Goal: Transaction & Acquisition: Subscribe to service/newsletter

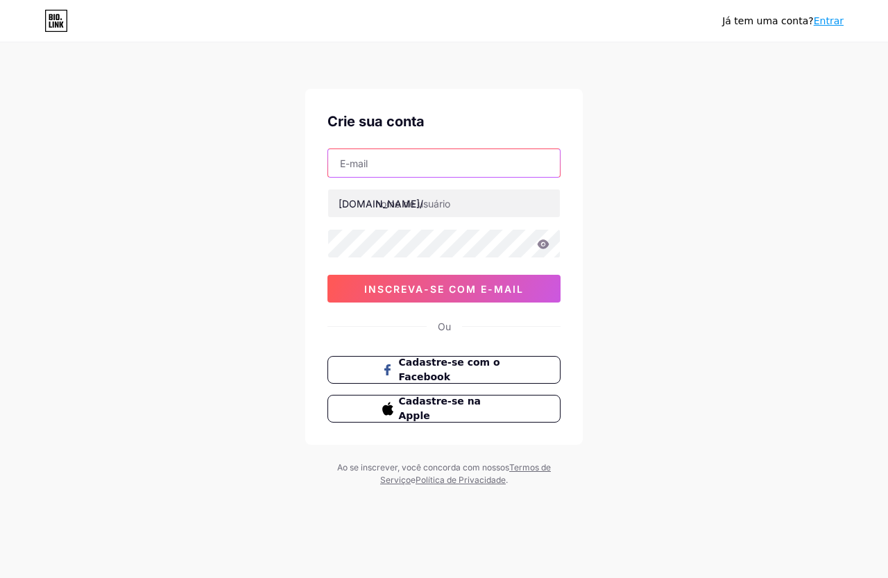
click at [451, 166] on input "text" at bounding box center [444, 163] width 232 height 28
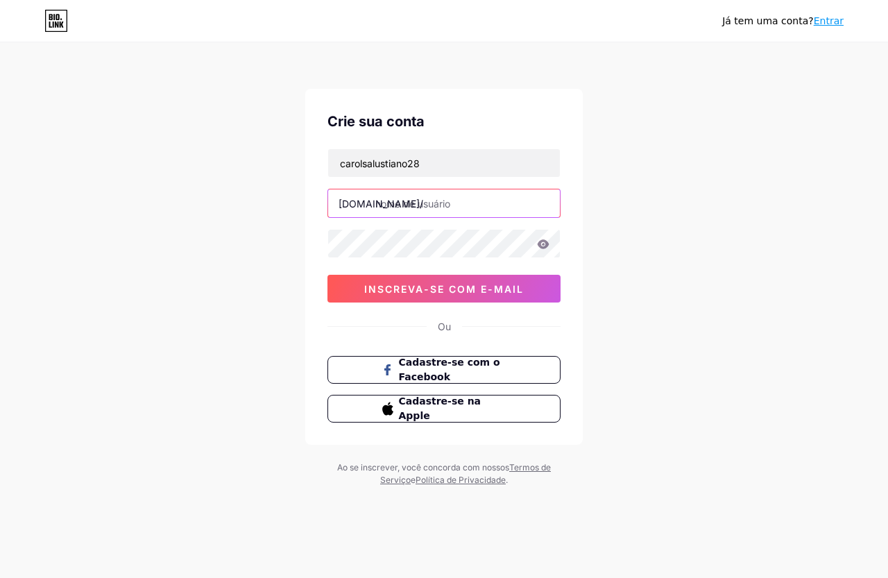
click at [459, 198] on input "text" at bounding box center [444, 203] width 232 height 28
click at [227, 285] on div "[PERSON_NAME] tem uma conta? Entrar Crie sua conta carolsalustiano28 [DOMAIN_NA…" at bounding box center [444, 265] width 888 height 531
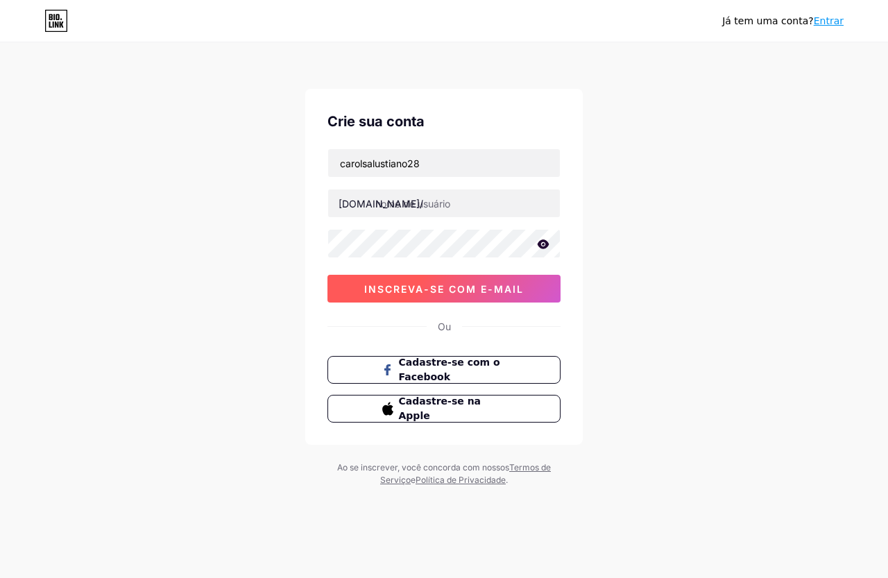
click at [402, 291] on font "inscreva-se com e-mail" at bounding box center [444, 289] width 160 height 12
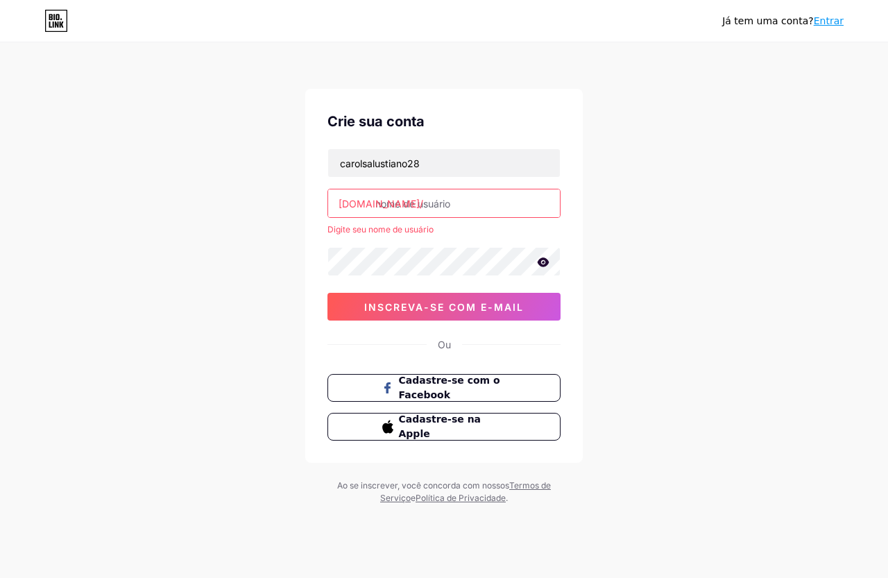
click at [408, 203] on input "text" at bounding box center [444, 203] width 232 height 28
click at [433, 166] on input "carolsalustiano28" at bounding box center [444, 163] width 232 height 28
click at [419, 170] on input "[DOMAIN_NAME]" at bounding box center [444, 163] width 232 height 28
type input "[EMAIL_ADDRESS][DOMAIN_NAME]"
click at [419, 203] on input "text" at bounding box center [444, 203] width 232 height 28
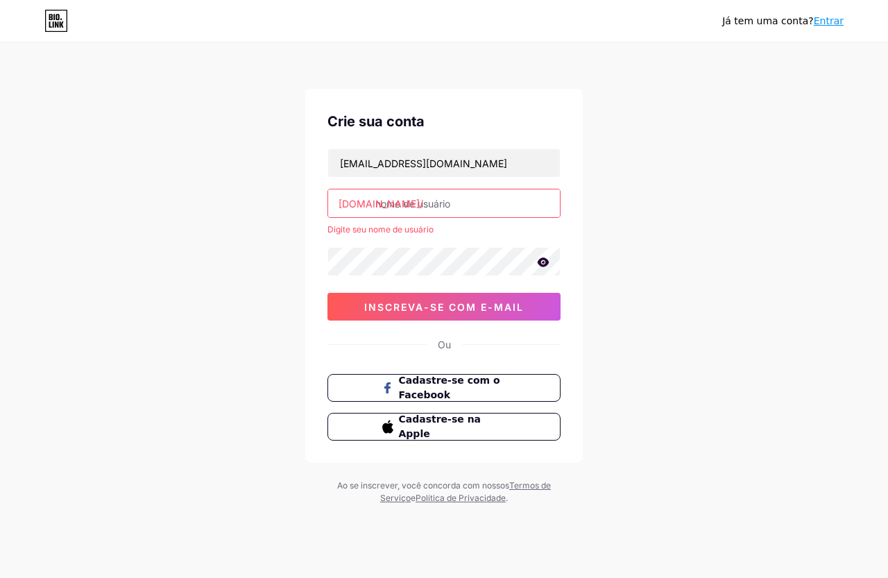
click at [540, 261] on icon at bounding box center [543, 261] width 12 height 9
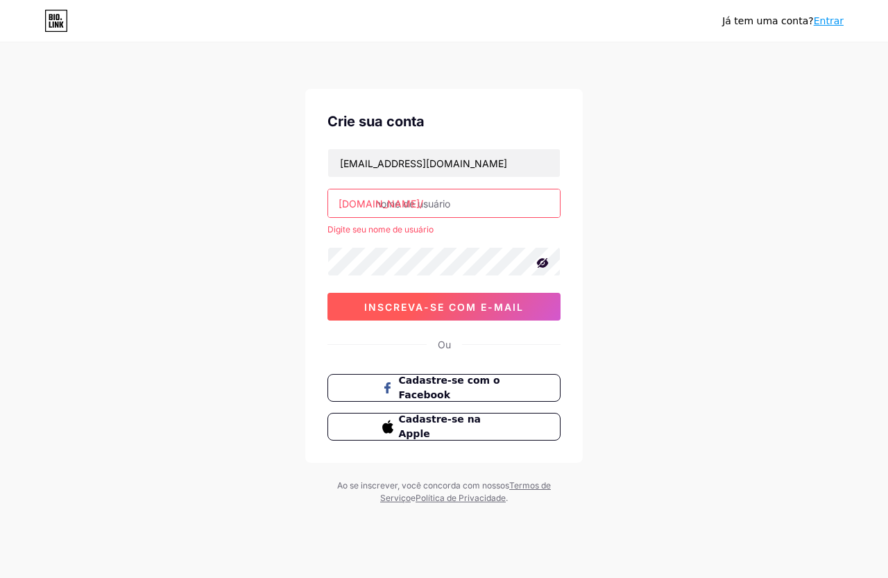
click at [512, 304] on font "inscreva-se com e-mail" at bounding box center [444, 307] width 160 height 12
click at [465, 303] on font "inscreva-se com e-mail" at bounding box center [444, 307] width 160 height 12
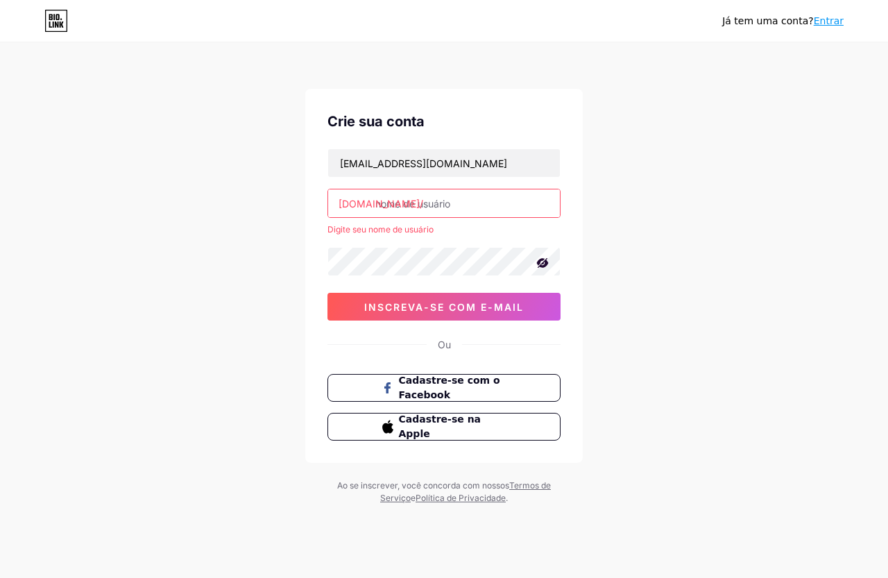
click at [454, 197] on input "text" at bounding box center [444, 203] width 232 height 28
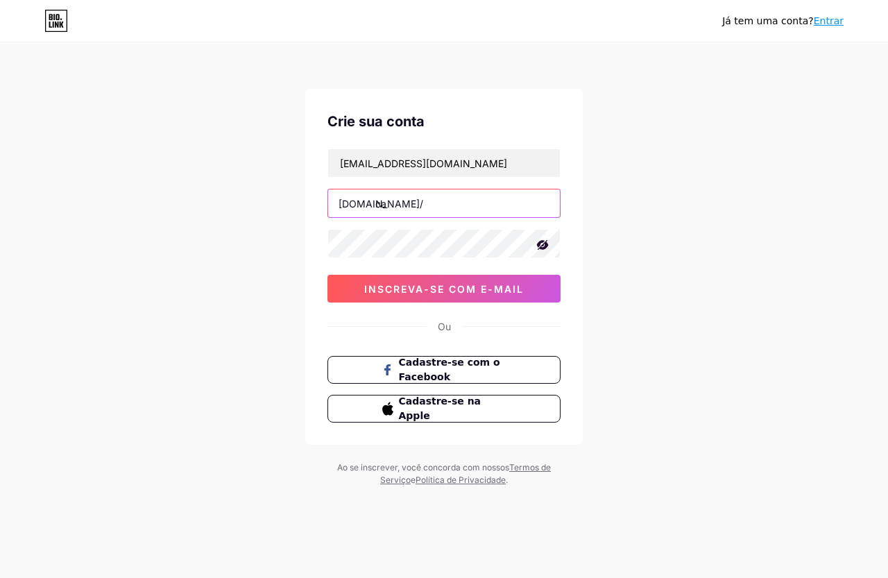
type input "c"
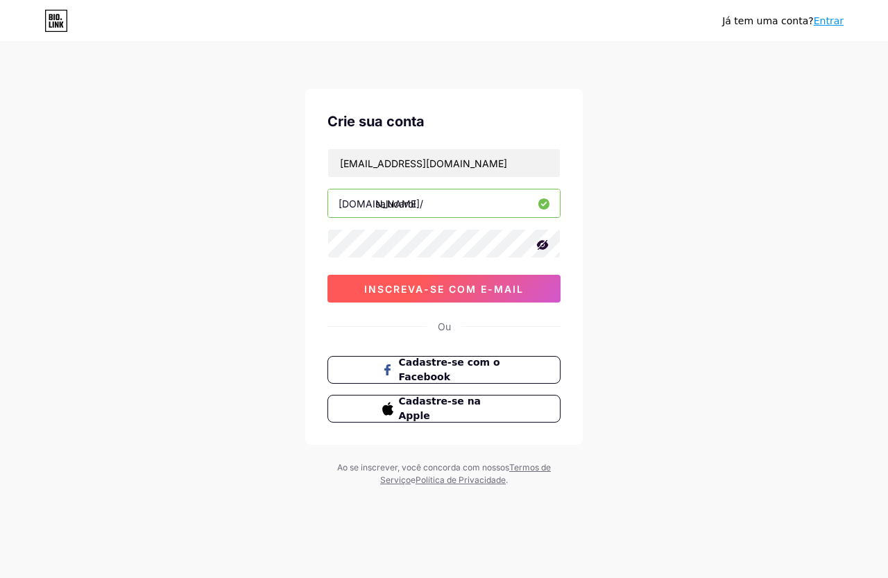
type input "salucarol"
click at [428, 289] on font "inscreva-se com e-mail" at bounding box center [444, 289] width 160 height 12
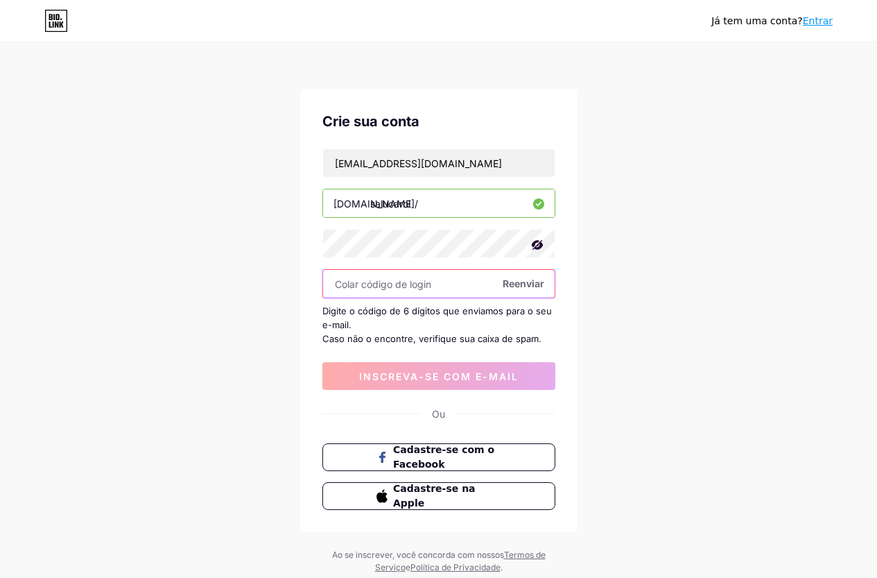
click at [483, 286] on input "text" at bounding box center [439, 284] width 232 height 28
paste input "322277"
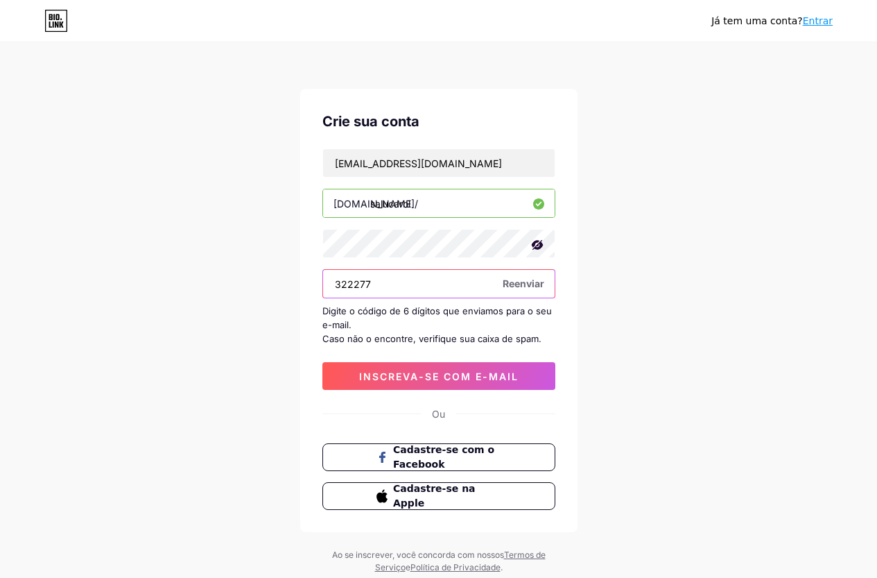
type input "322277"
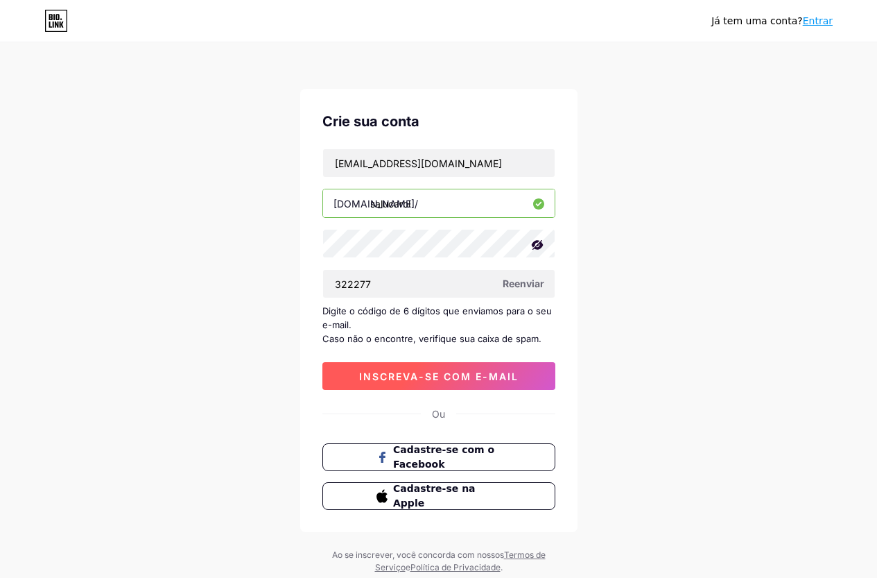
click at [452, 377] on font "inscreva-se com e-mail" at bounding box center [439, 376] width 160 height 12
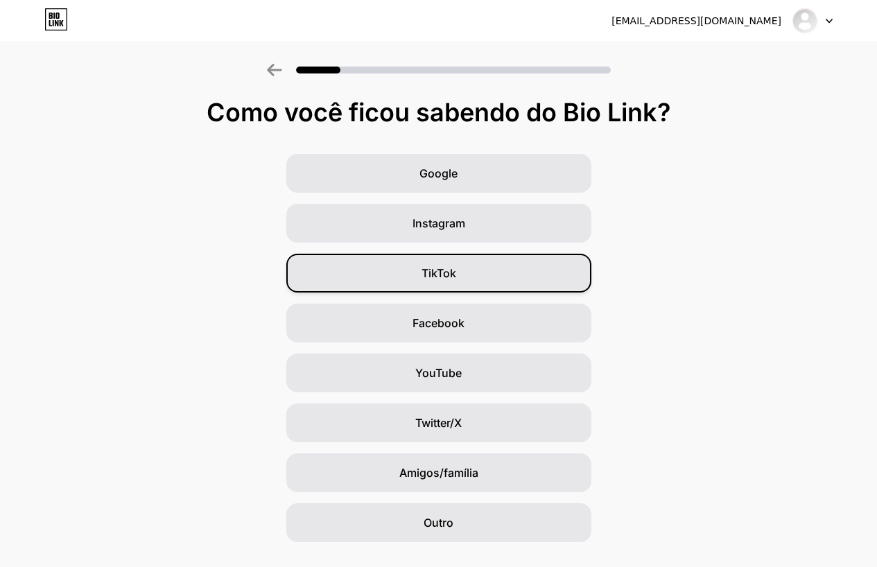
click at [443, 274] on font "TikTok" at bounding box center [439, 273] width 35 height 14
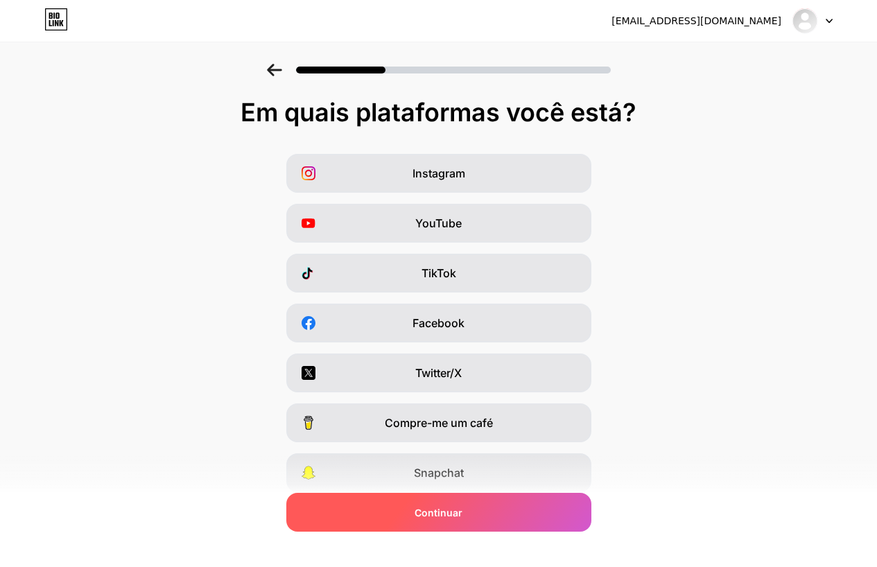
click at [476, 522] on div "Continuar" at bounding box center [438, 512] width 305 height 39
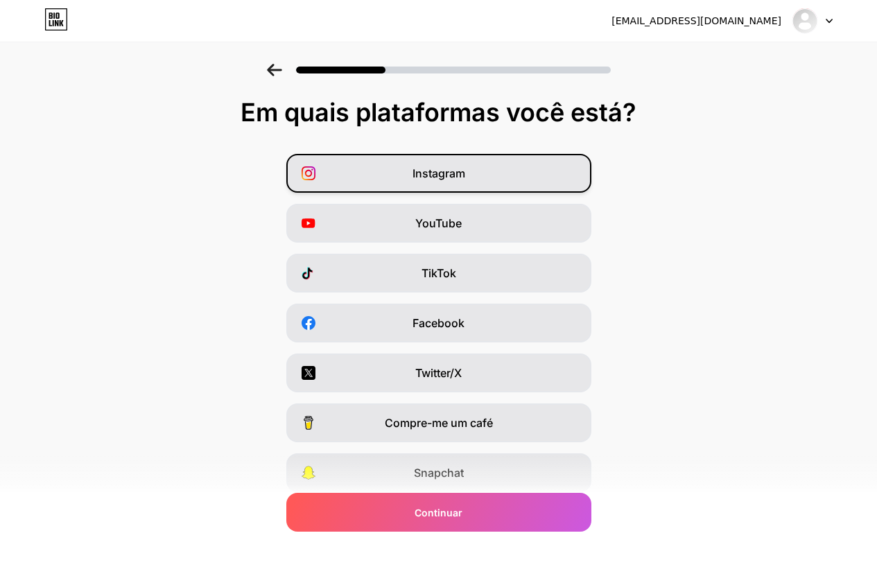
click at [441, 181] on span "Instagram" at bounding box center [439, 173] width 53 height 17
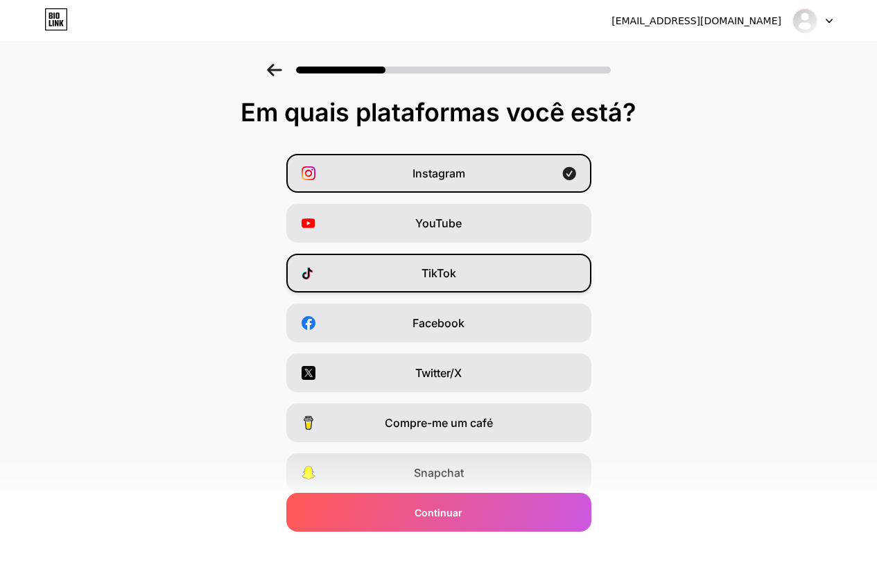
click at [448, 284] on div "TikTok" at bounding box center [438, 273] width 305 height 39
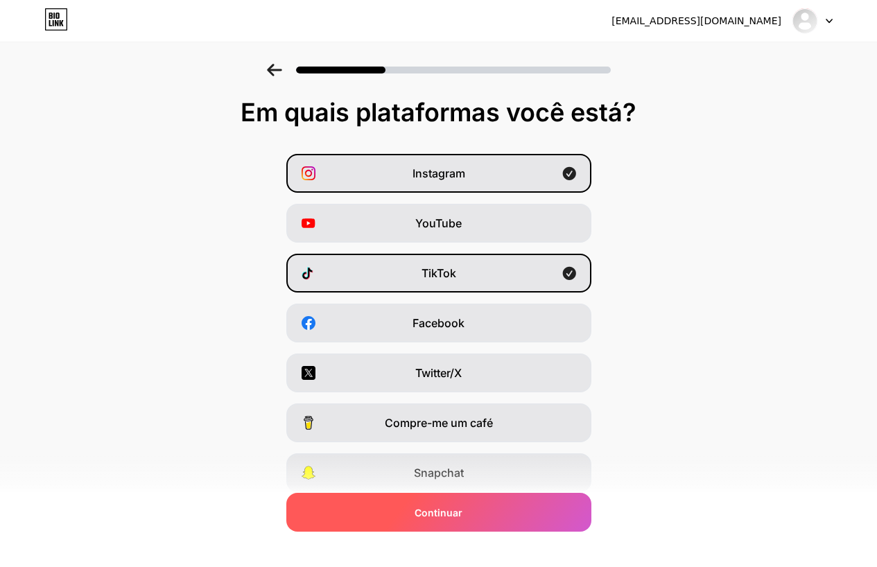
click at [425, 517] on font "Continuar" at bounding box center [439, 513] width 48 height 12
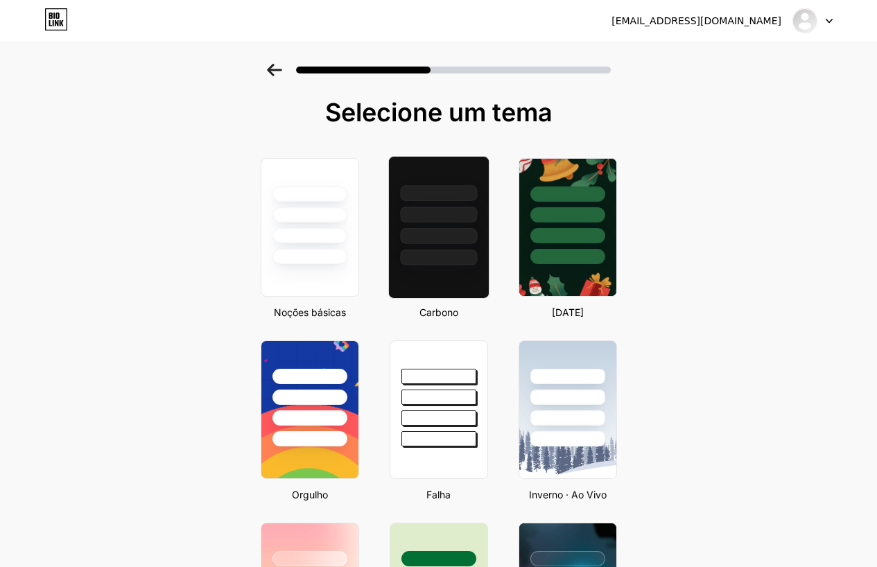
click at [465, 222] on div at bounding box center [438, 215] width 77 height 16
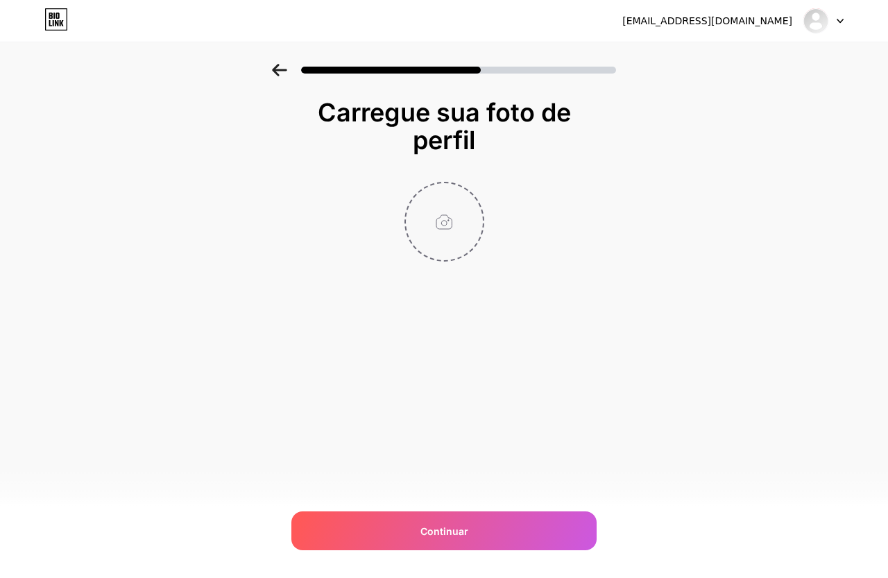
click at [447, 218] on input "file" at bounding box center [444, 221] width 77 height 77
type input "C:\fakepath\WhatsApp Image [DATE] 15.32.29.jpeg"
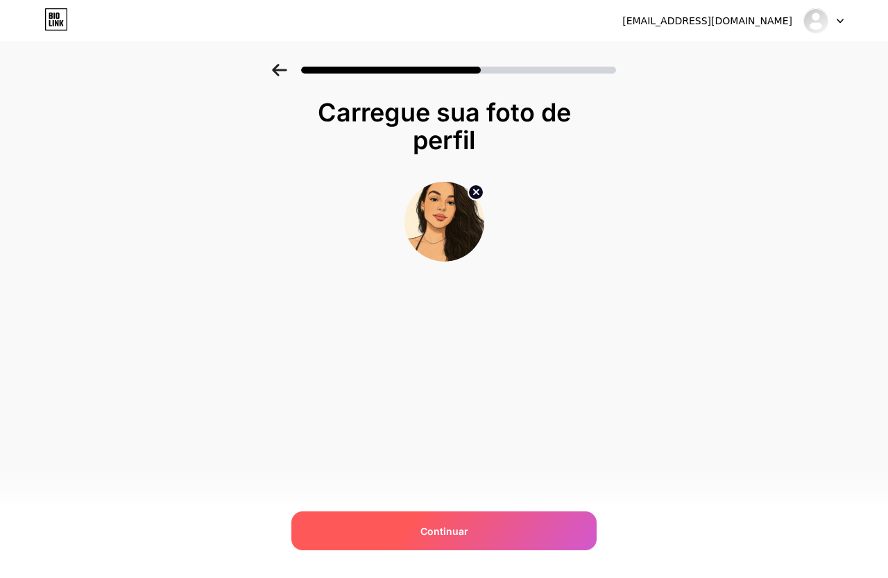
click at [448, 515] on div "Continuar" at bounding box center [443, 530] width 305 height 39
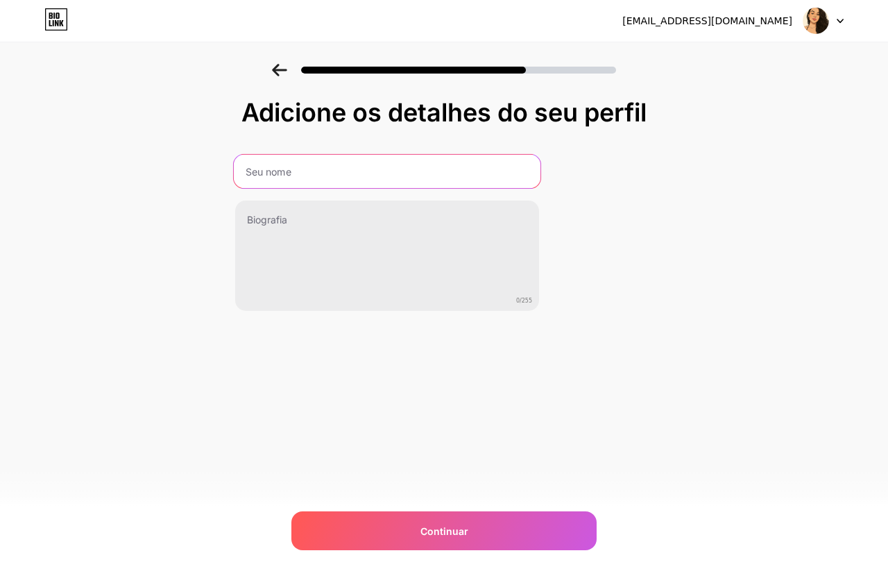
click at [341, 194] on div "0/255" at bounding box center [386, 232] width 305 height 157
type input "[PERSON_NAME]"
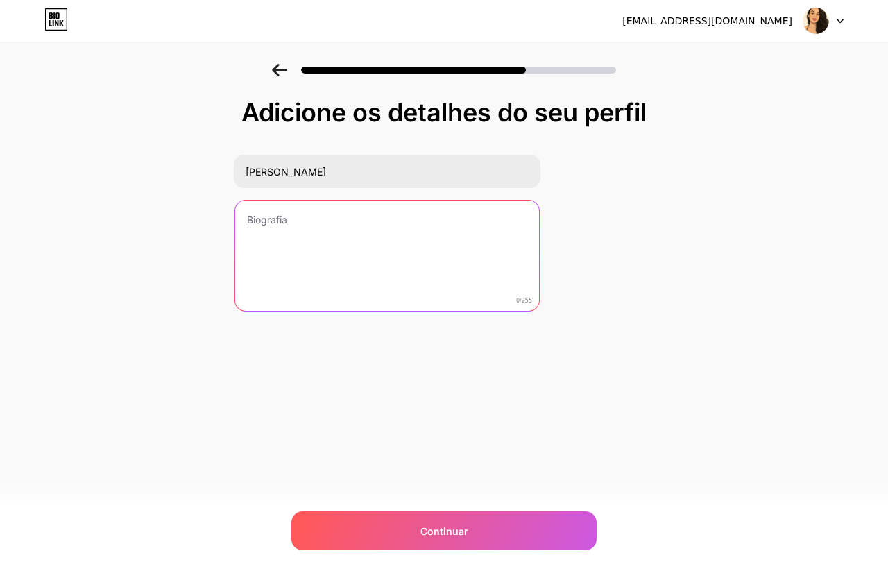
click at [296, 219] on textarea at bounding box center [387, 256] width 304 height 112
type textarea "p"
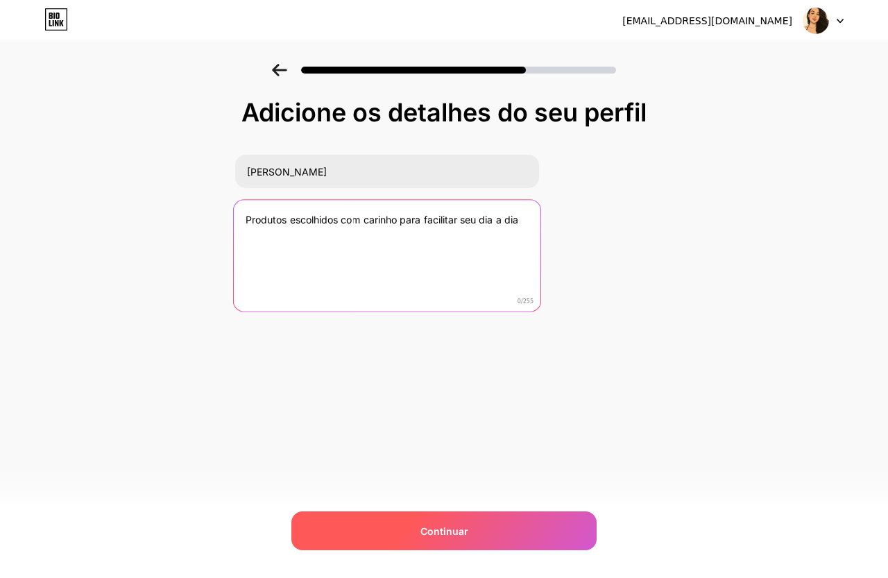
type textarea "Produtos escolhidos com carinho para facilitar seu dia a dia"
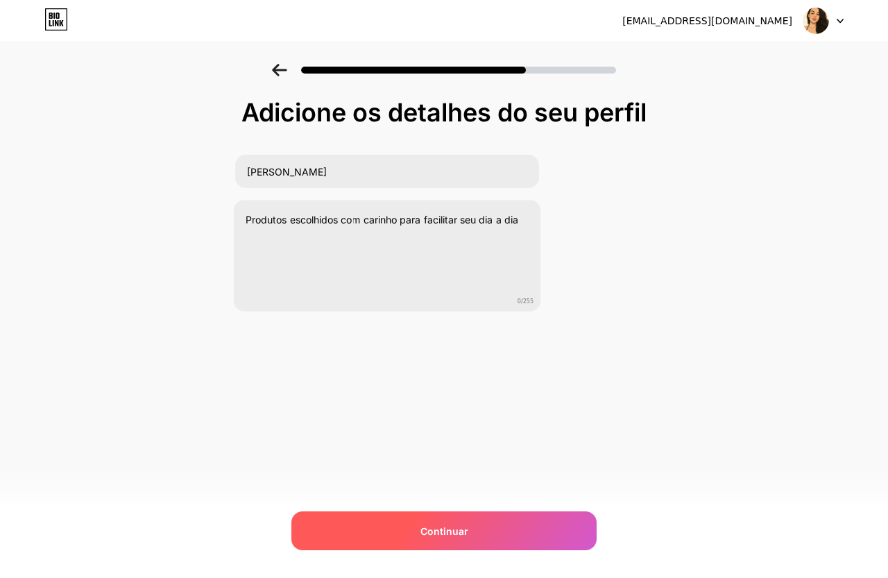
click at [469, 514] on div "Continuar" at bounding box center [443, 530] width 305 height 39
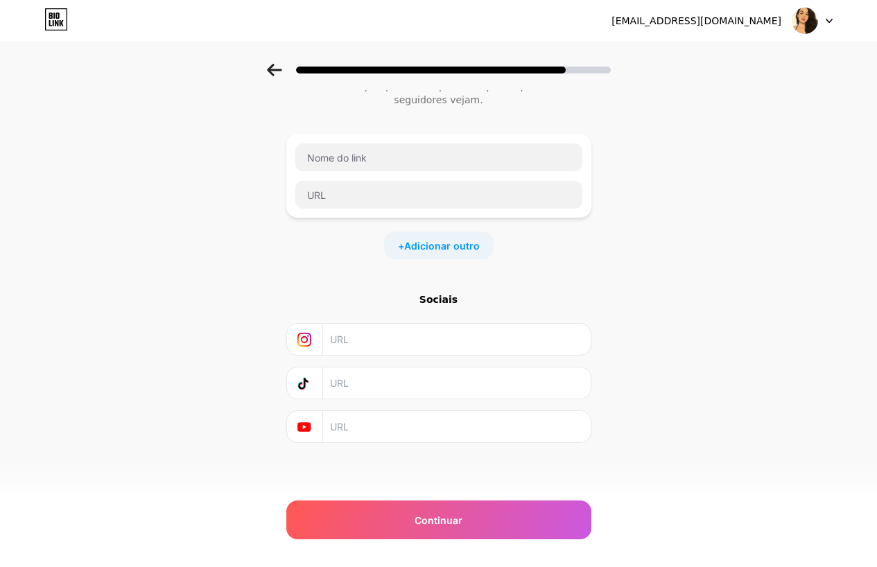
scroll to position [53, 0]
click at [369, 336] on input "text" at bounding box center [456, 338] width 252 height 31
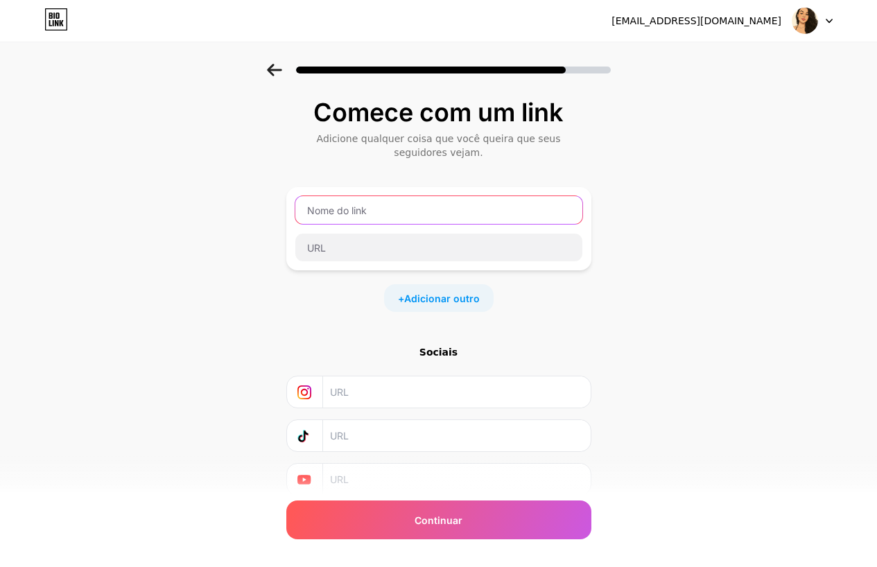
click at [415, 218] on input "text" at bounding box center [438, 210] width 287 height 28
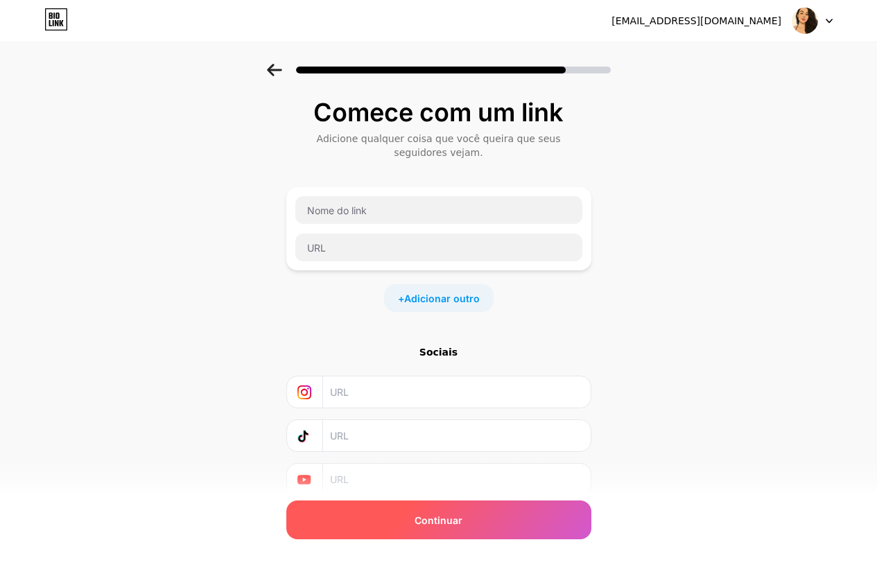
click at [478, 529] on div "Continuar" at bounding box center [438, 520] width 305 height 39
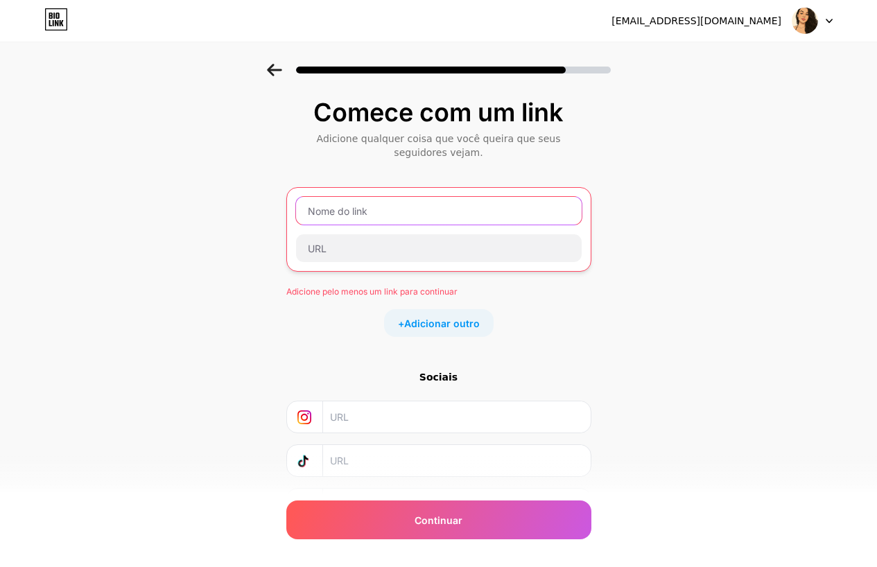
click at [414, 207] on input "text" at bounding box center [439, 211] width 286 height 28
click at [829, 22] on icon at bounding box center [830, 20] width 6 height 3
click at [829, 20] on icon at bounding box center [829, 21] width 7 height 5
